Goal: Check status: Check status

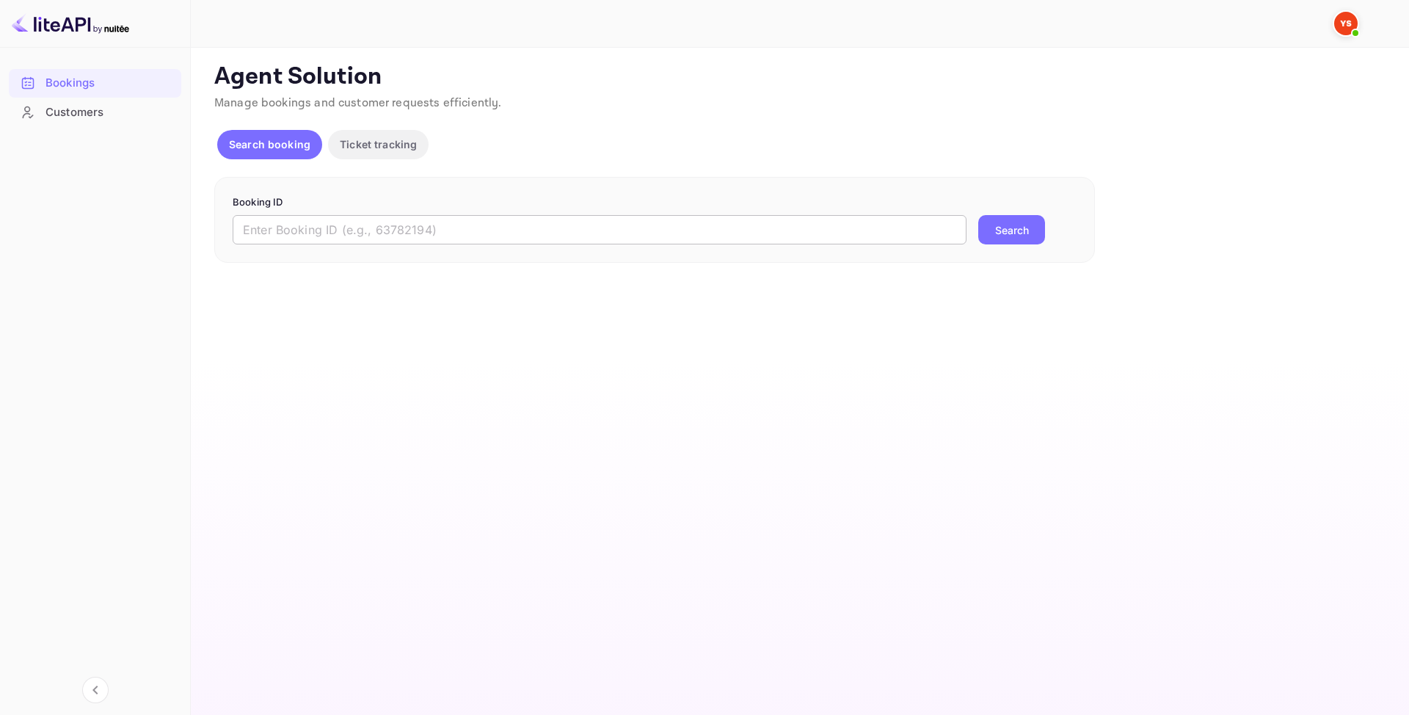
drag, startPoint x: 434, startPoint y: 252, endPoint x: 425, endPoint y: 223, distance: 30.2
click at [434, 252] on div "Booking ID ​ Search" at bounding box center [654, 220] width 880 height 87
click at [426, 224] on input "text" at bounding box center [600, 229] width 734 height 29
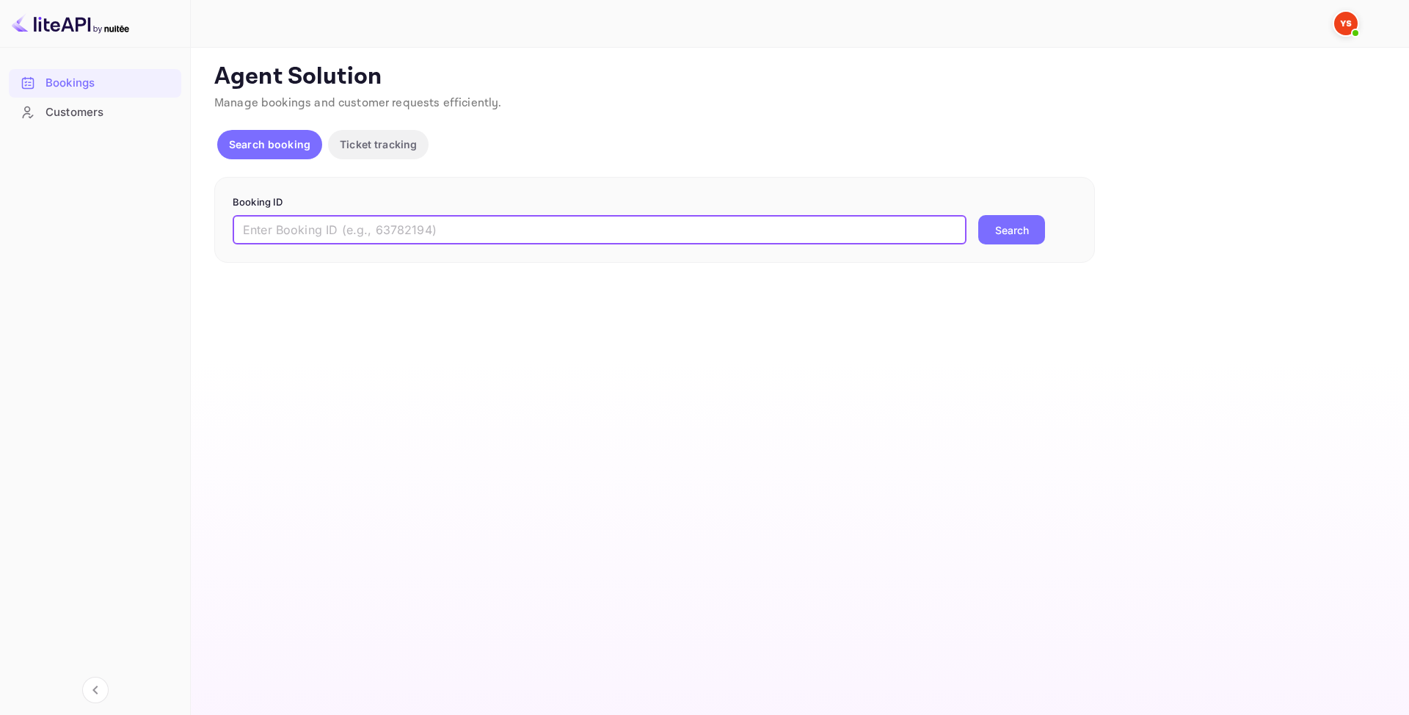
paste input "9594742"
click at [1011, 232] on button "Search" at bounding box center [1011, 229] width 67 height 29
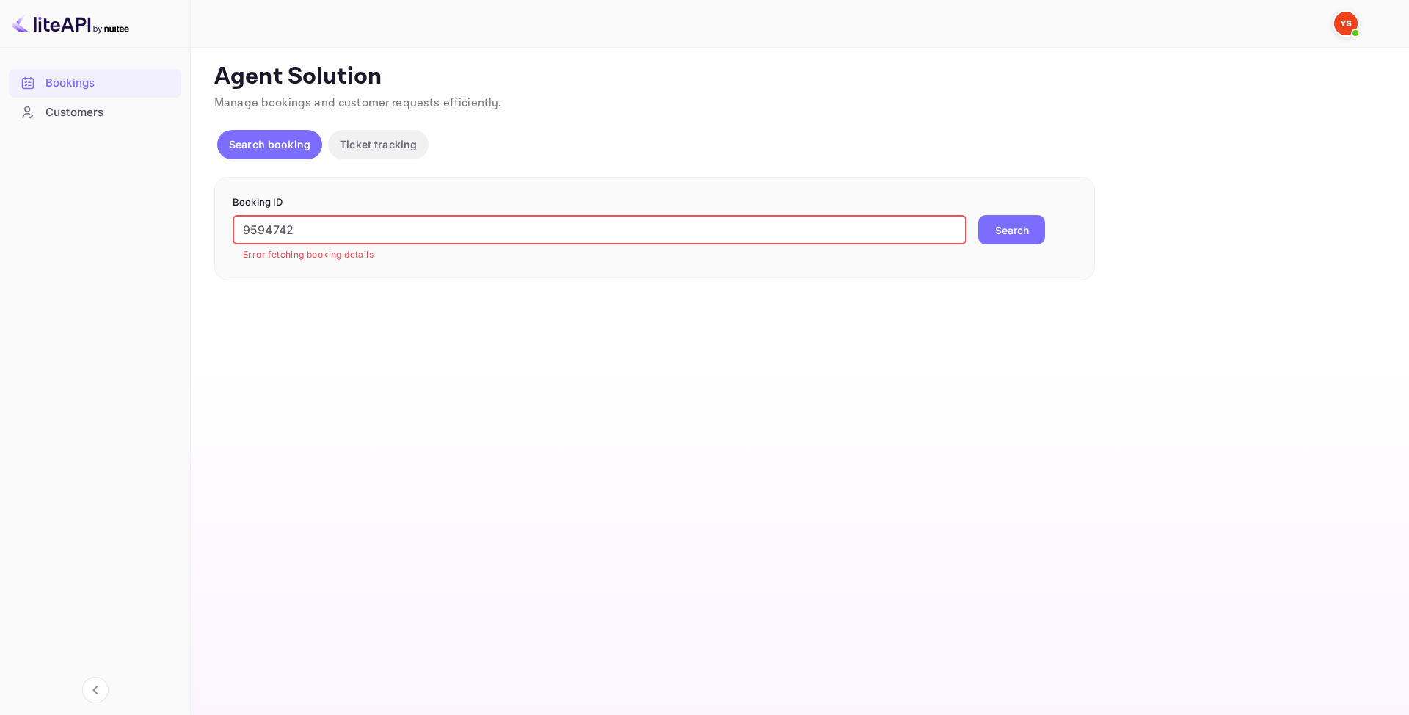
click at [251, 238] on input "9594742" at bounding box center [600, 229] width 734 height 29
click at [249, 235] on input "9594742" at bounding box center [600, 229] width 734 height 29
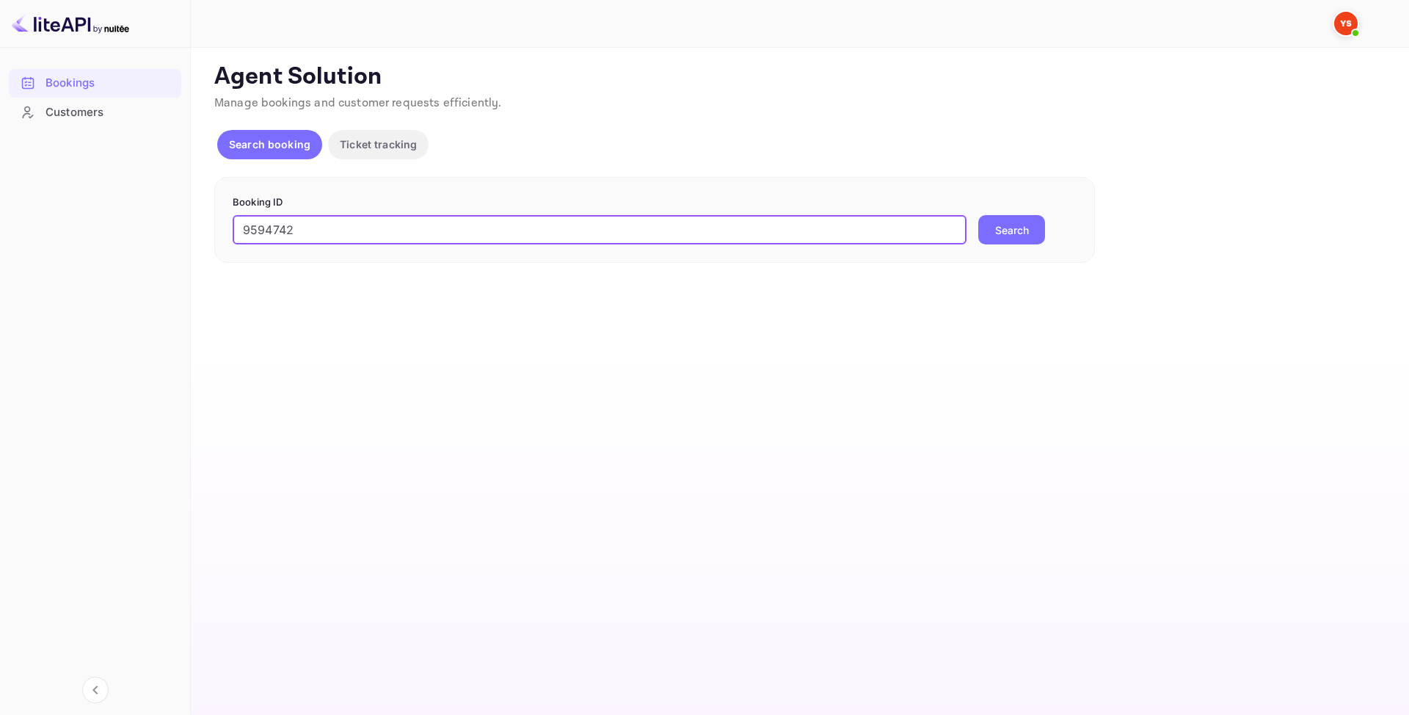
type input "9594742"
click at [1020, 207] on p "Booking ID" at bounding box center [655, 202] width 844 height 15
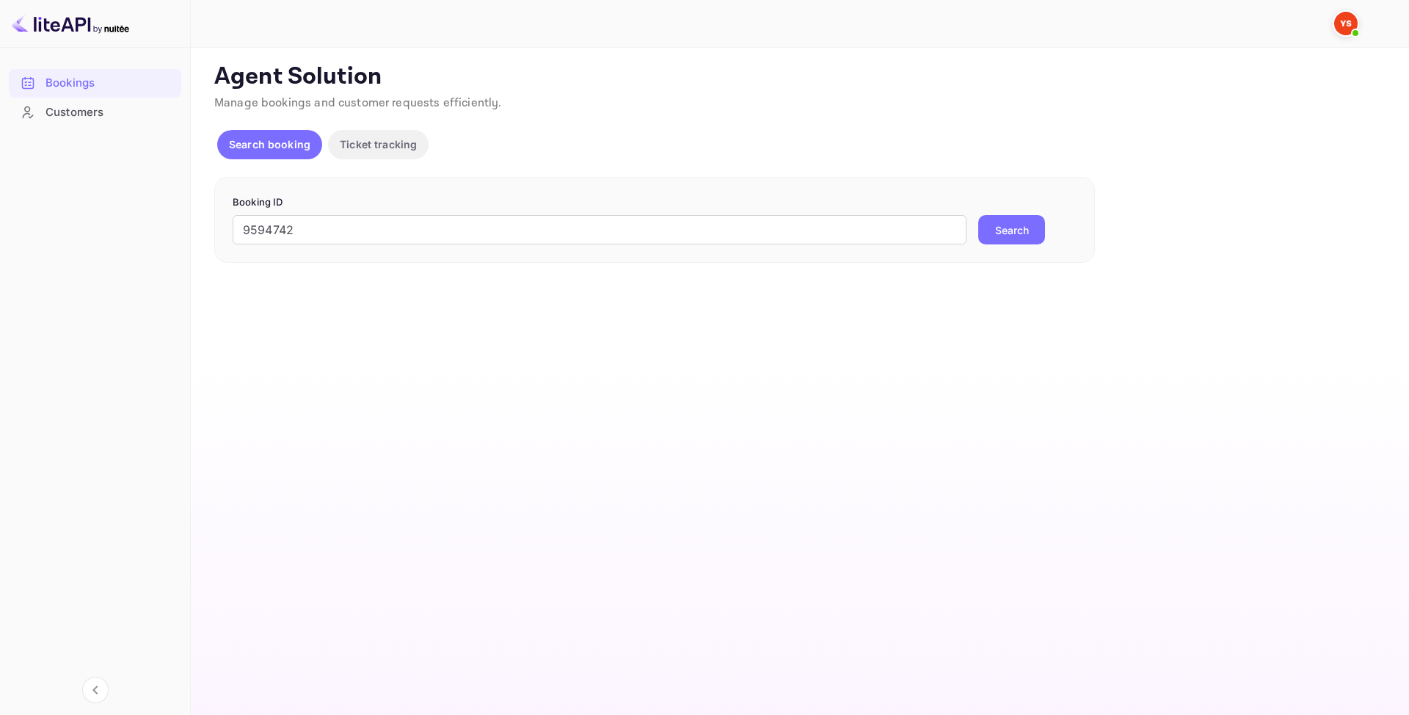
click at [1019, 225] on button "Search" at bounding box center [1011, 229] width 67 height 29
